Goal: Register for event/course

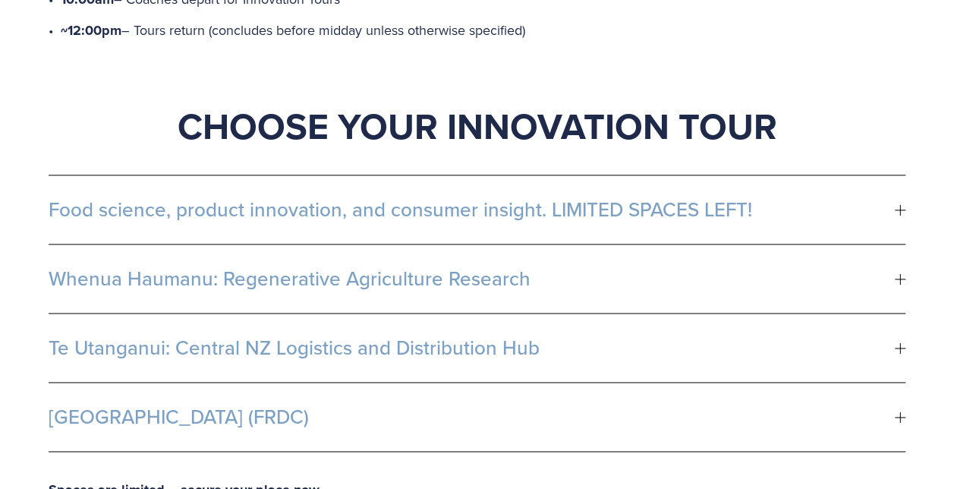
scroll to position [887, 0]
